Goal: Find specific page/section: Find specific page/section

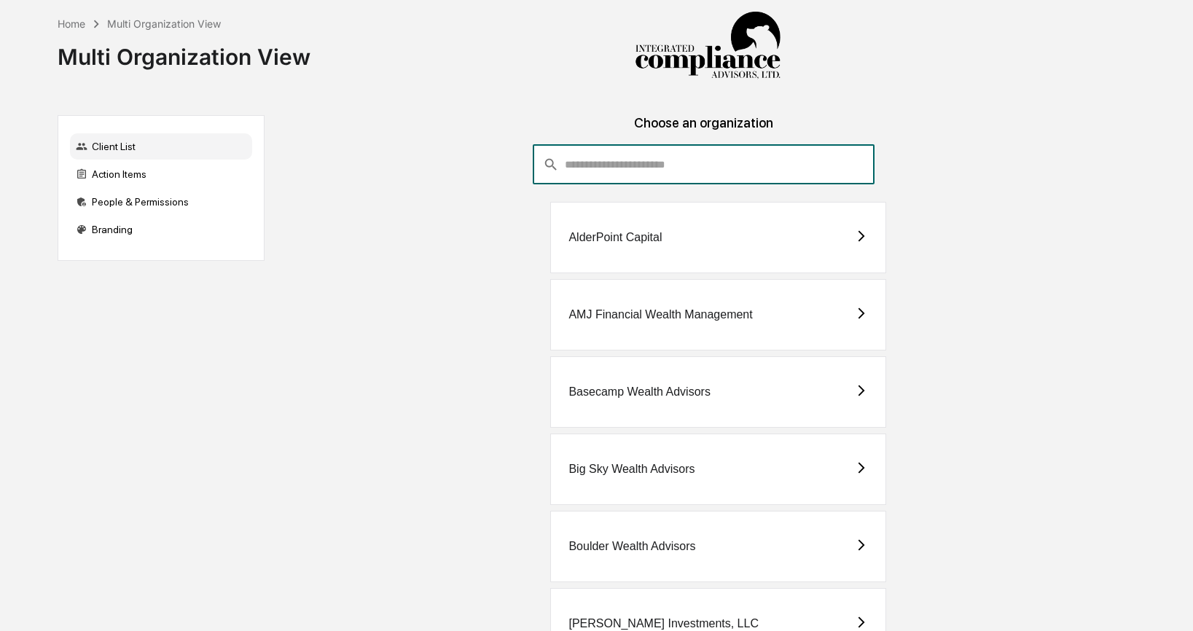
click at [705, 149] on input "consultant-dashboard__filter-organizations-search-bar" at bounding box center [720, 164] width 310 height 39
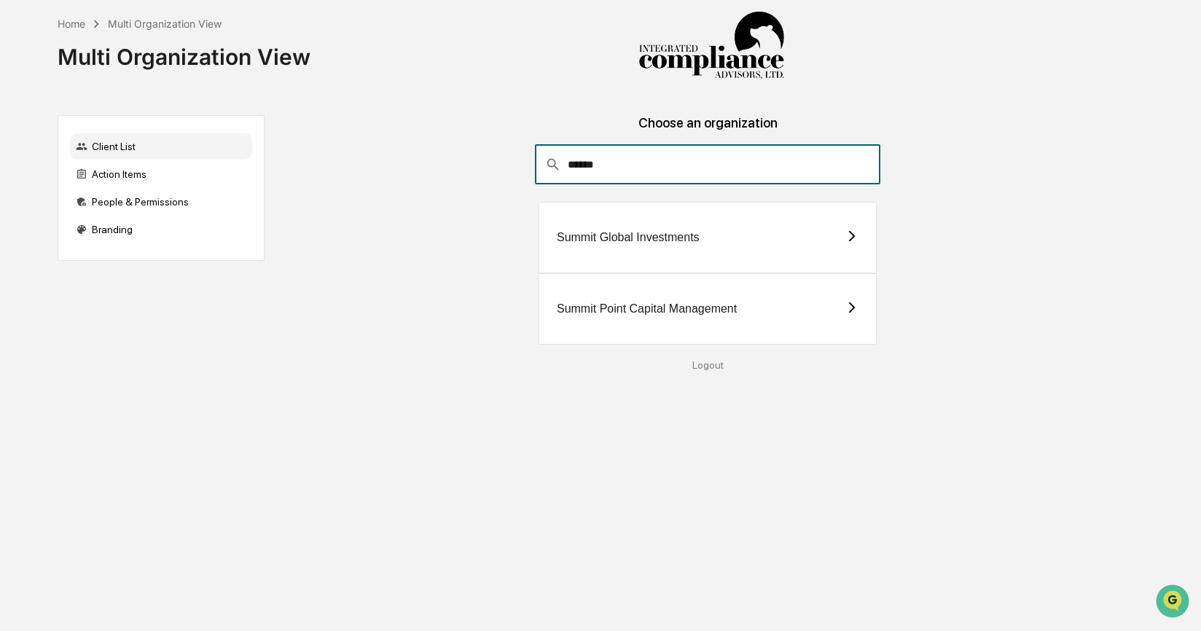
type input "******"
click at [701, 307] on div "Summit Point Capital Management" at bounding box center [647, 308] width 180 height 13
